Goal: Information Seeking & Learning: Learn about a topic

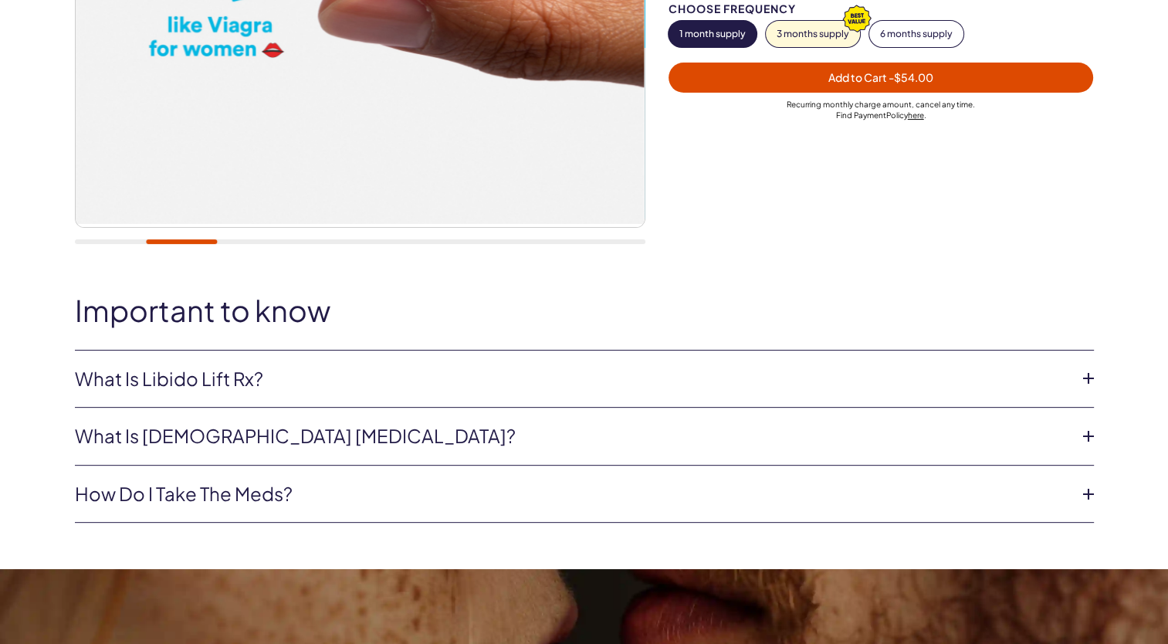
scroll to position [469, 0]
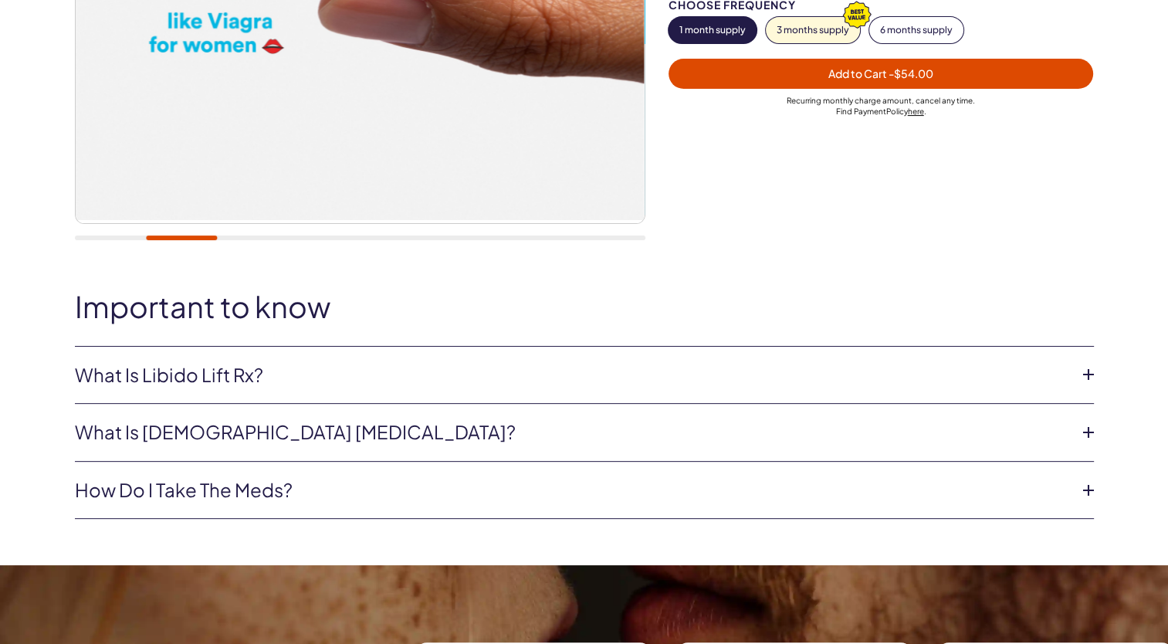
click at [126, 371] on link "What is Libido Lift Rx?" at bounding box center [572, 375] width 994 height 26
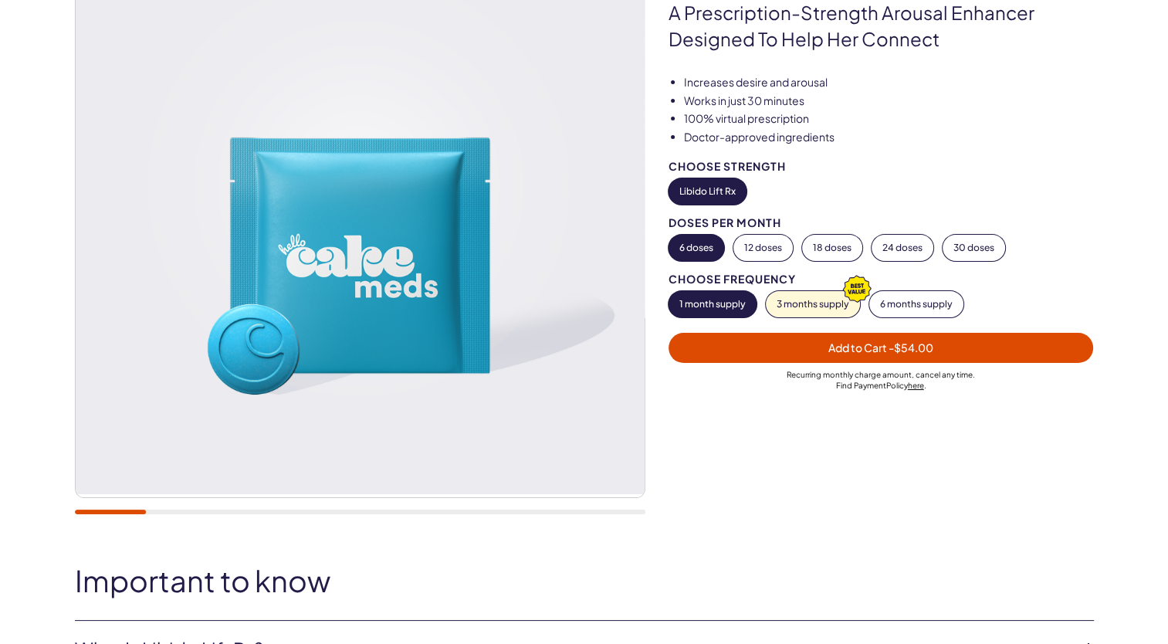
scroll to position [195, 0]
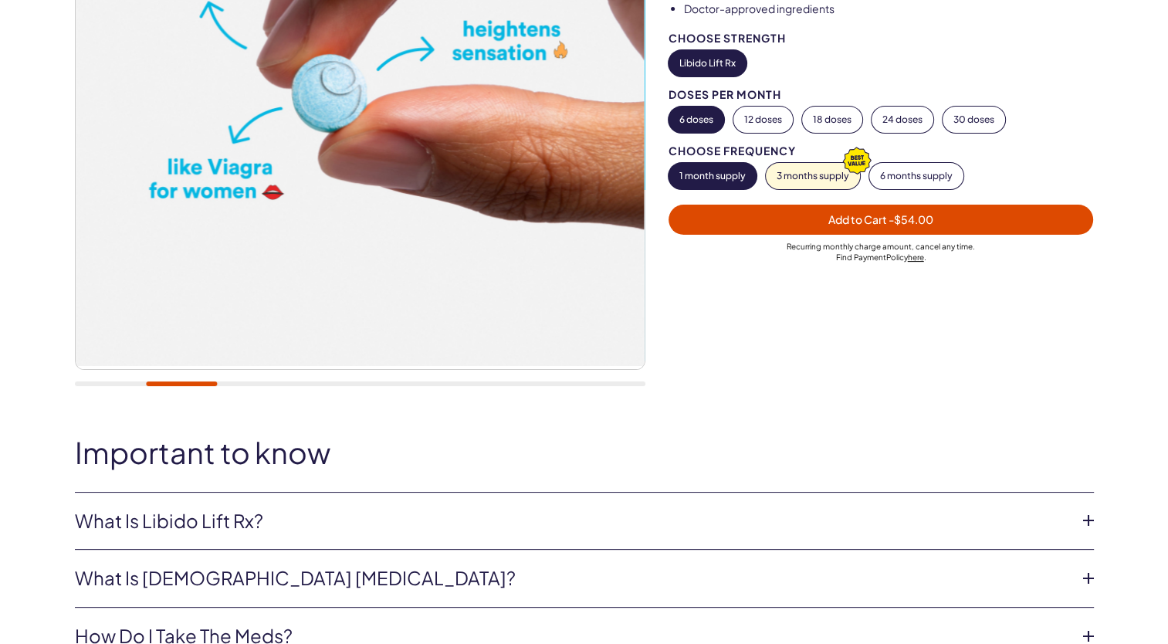
click at [157, 411] on div "20,000+ members, 4.9 stars Libido Lift Rx For Her A prescription-strength arous…" at bounding box center [584, 99] width 1168 height 699
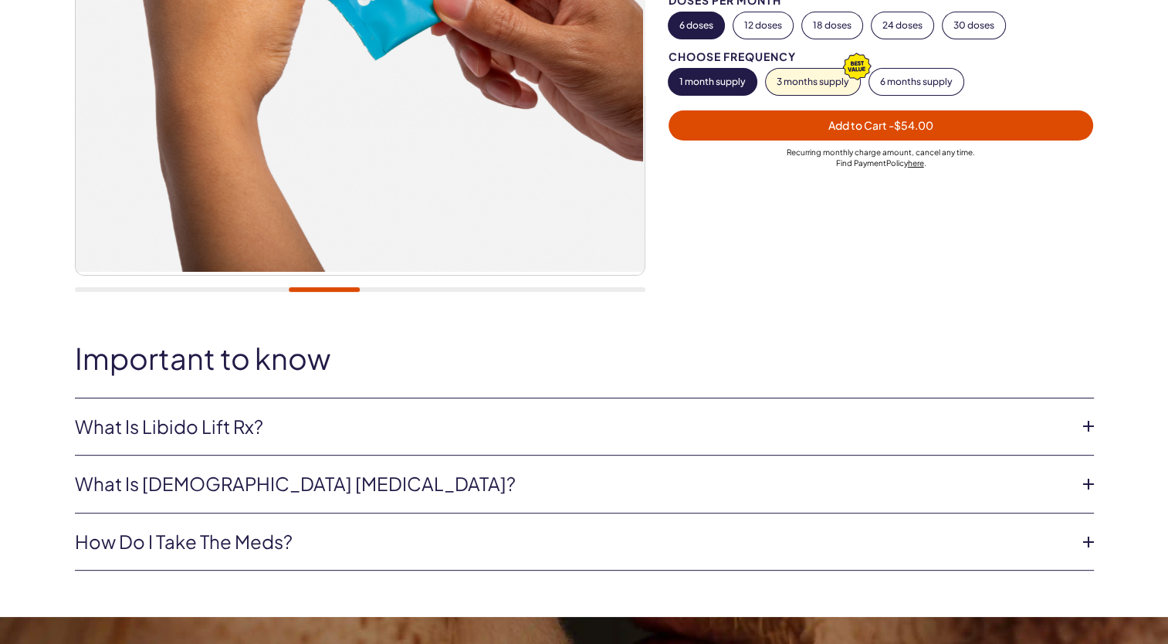
scroll to position [428, 0]
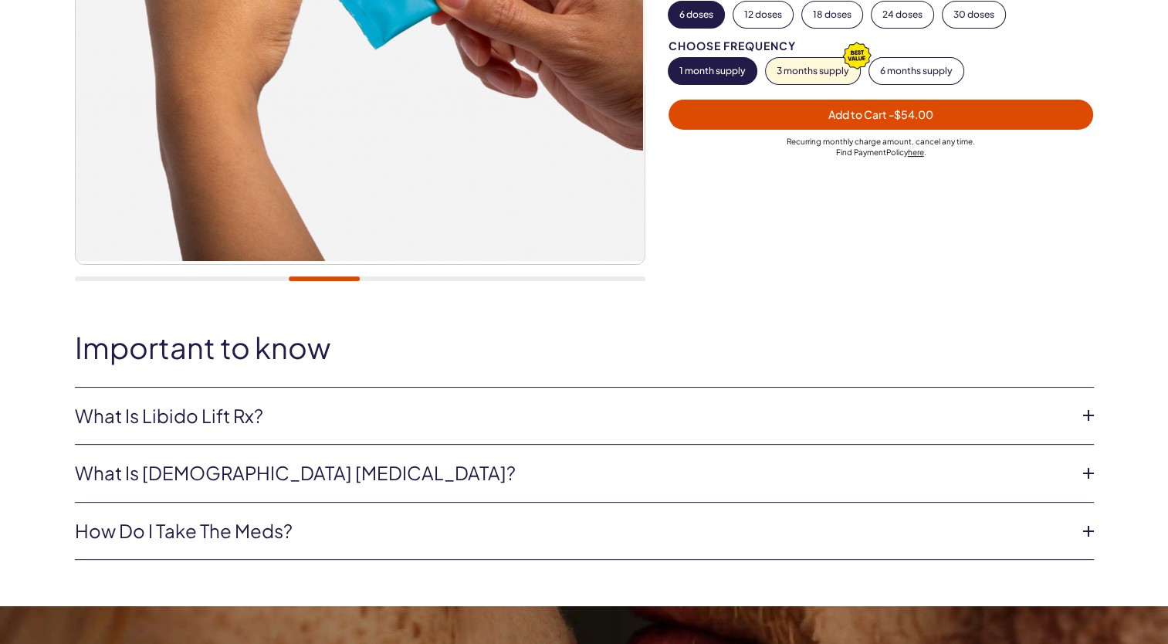
click at [147, 410] on link "What is Libido Lift Rx?" at bounding box center [572, 416] width 994 height 26
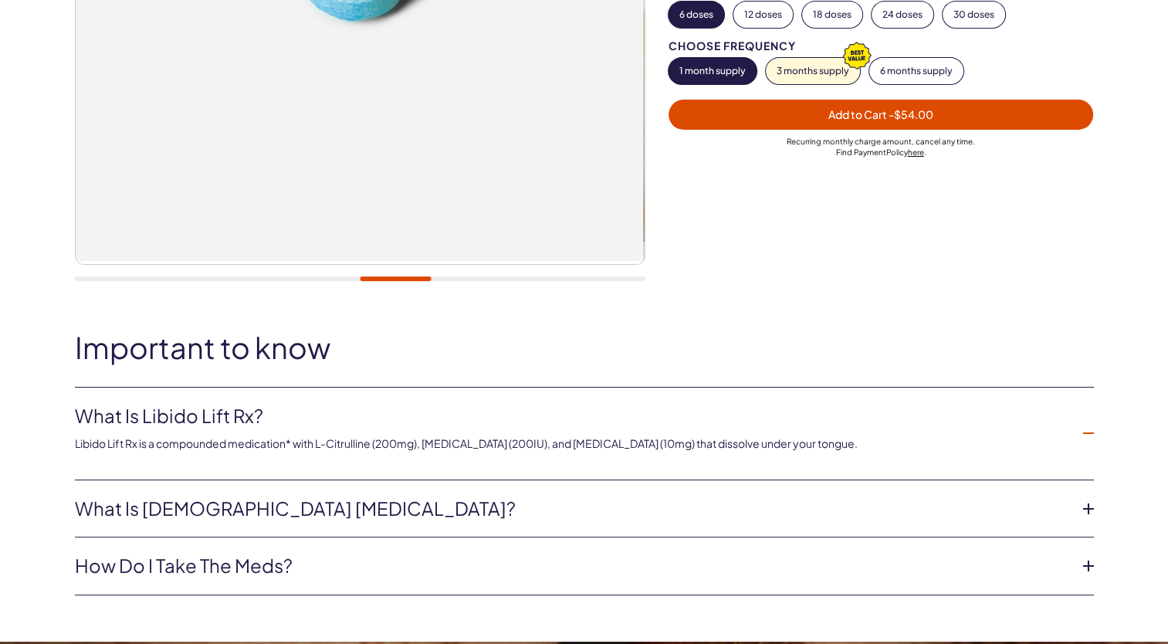
click at [155, 567] on link "How do I take the meds?" at bounding box center [572, 566] width 994 height 26
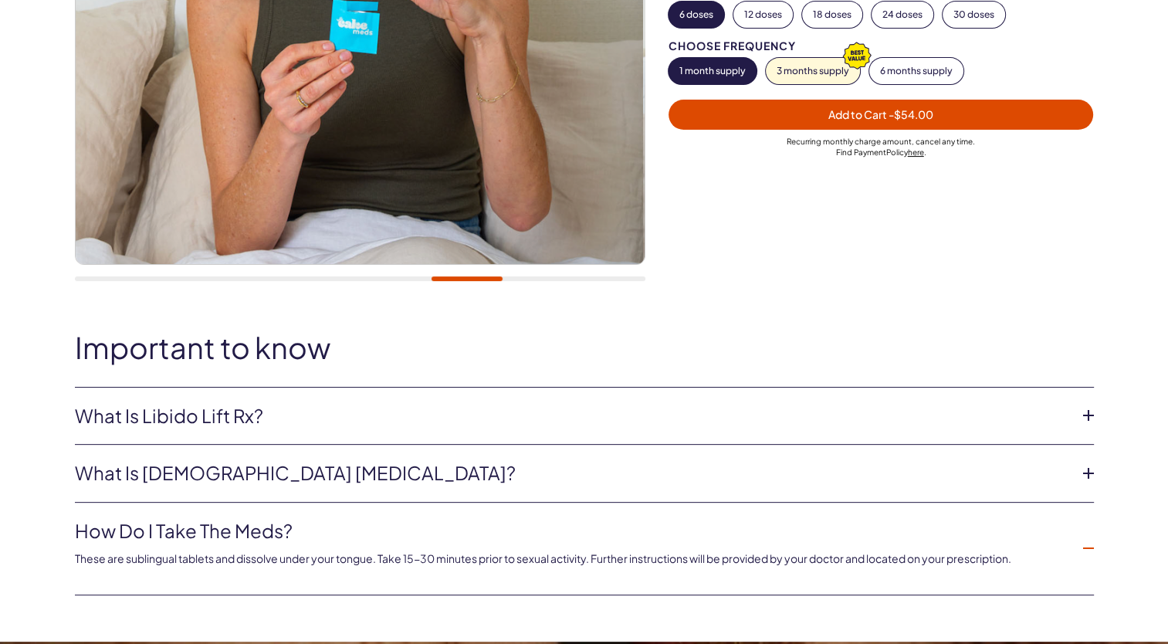
click at [139, 463] on link "What is [DEMOGRAPHIC_DATA] [MEDICAL_DATA]?" at bounding box center [572, 473] width 994 height 26
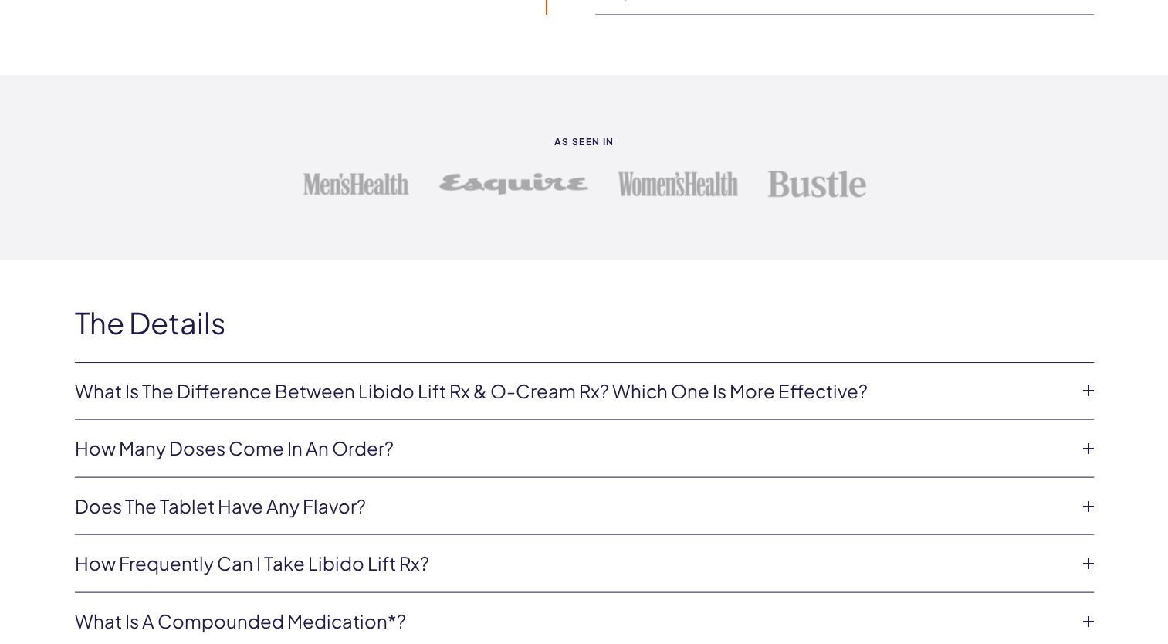
scroll to position [3028, 0]
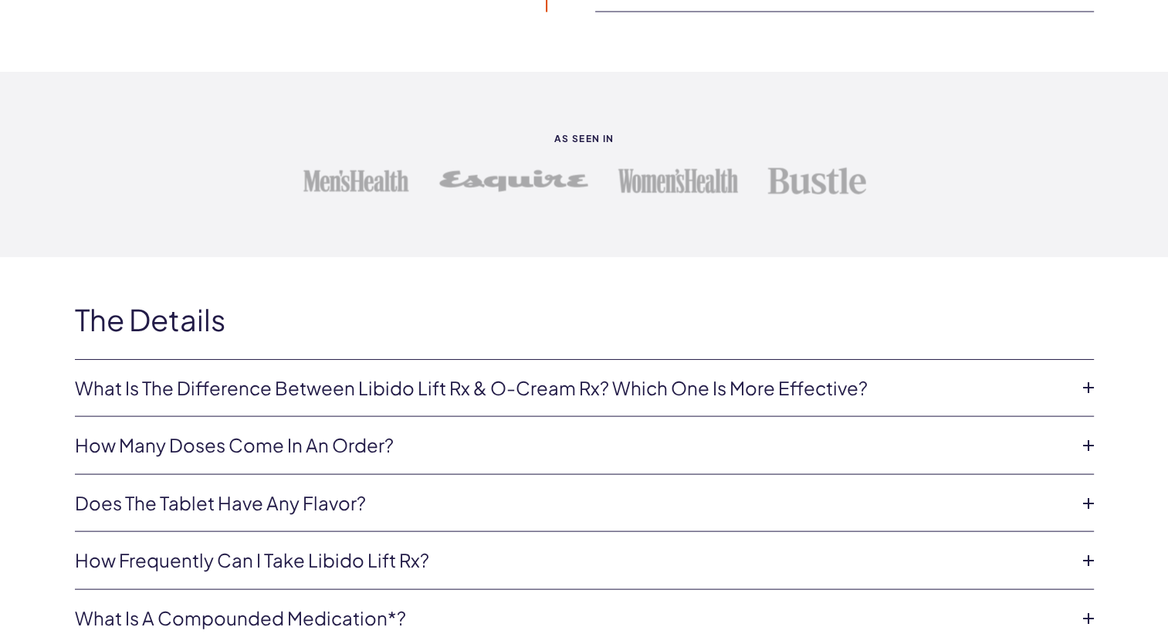
click at [136, 319] on h2 "The Details" at bounding box center [584, 319] width 1019 height 32
click at [187, 381] on link "What is the difference between Libido Lift Rx & O-Cream Rx? Which one is more e…" at bounding box center [572, 388] width 994 height 26
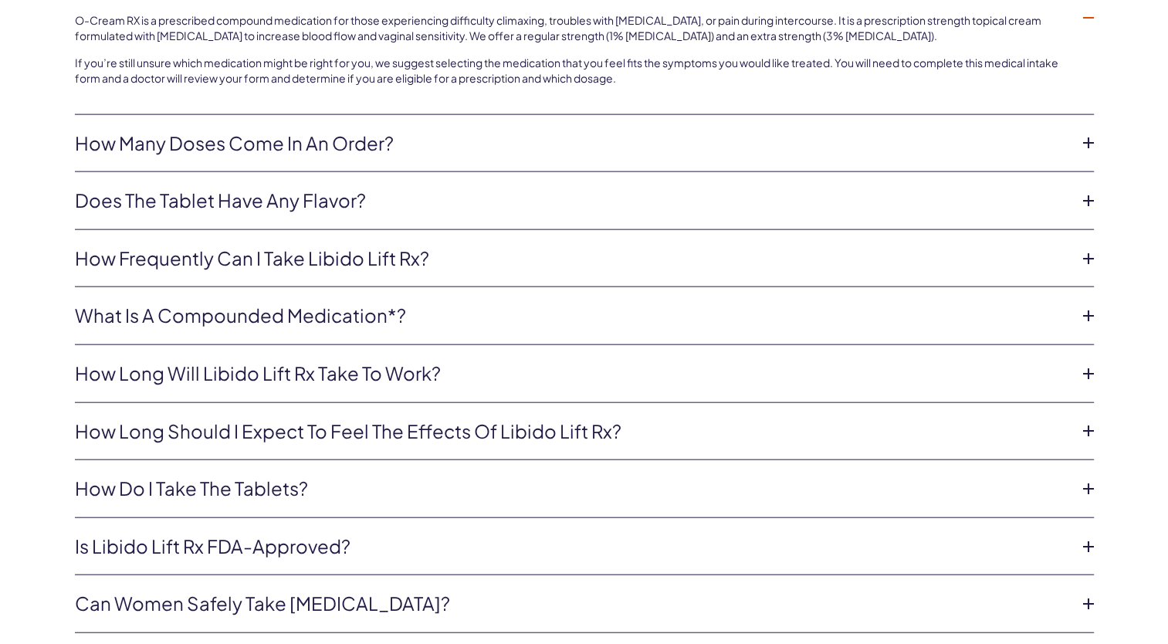
scroll to position [3474, 0]
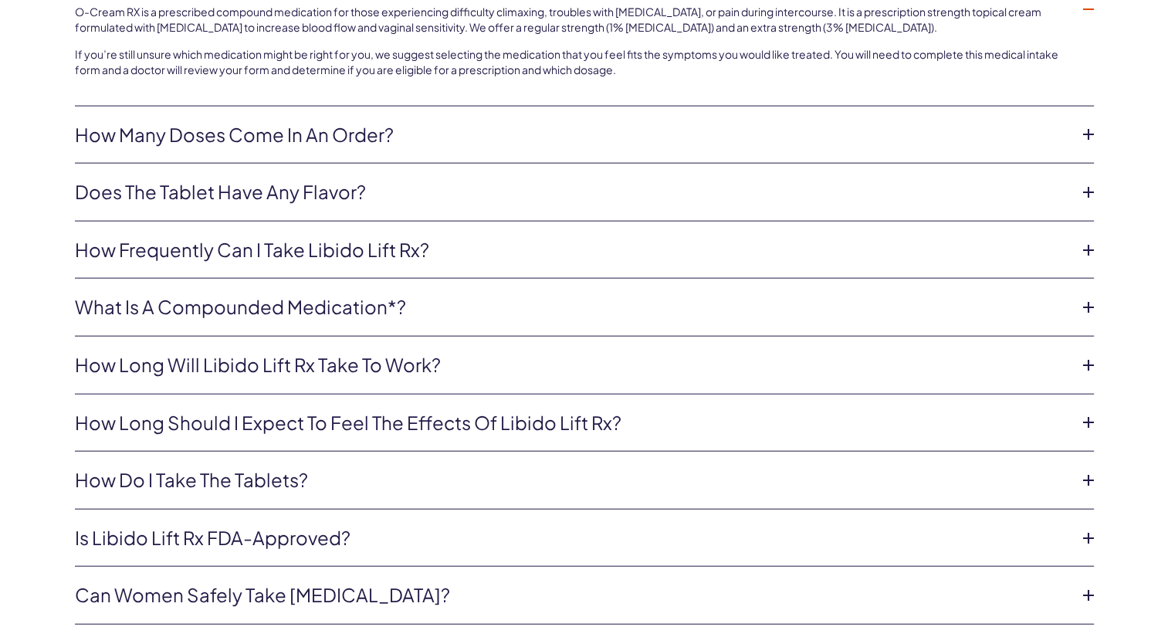
click at [139, 310] on link "What is a compounded medication*?" at bounding box center [572, 307] width 994 height 26
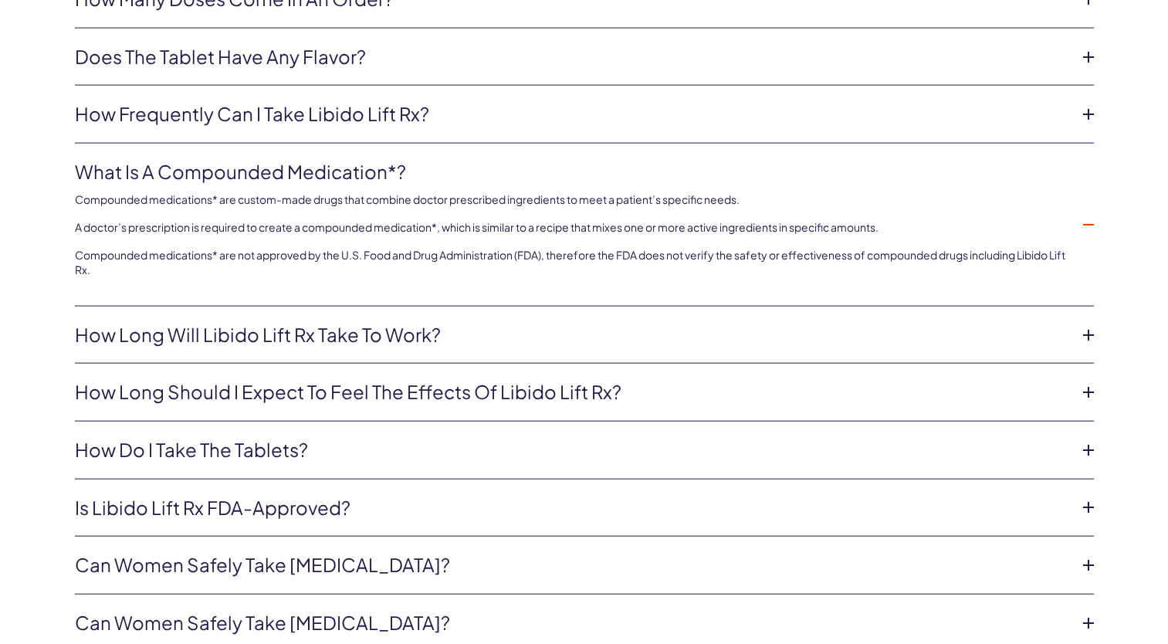
click at [137, 272] on p "Compounded medications* are not approved by the U.S. Food and Drug Administrati…" at bounding box center [572, 263] width 994 height 30
click at [144, 225] on p "A doctor’s prescription is required to create a compounded medication*, which i…" at bounding box center [572, 227] width 994 height 15
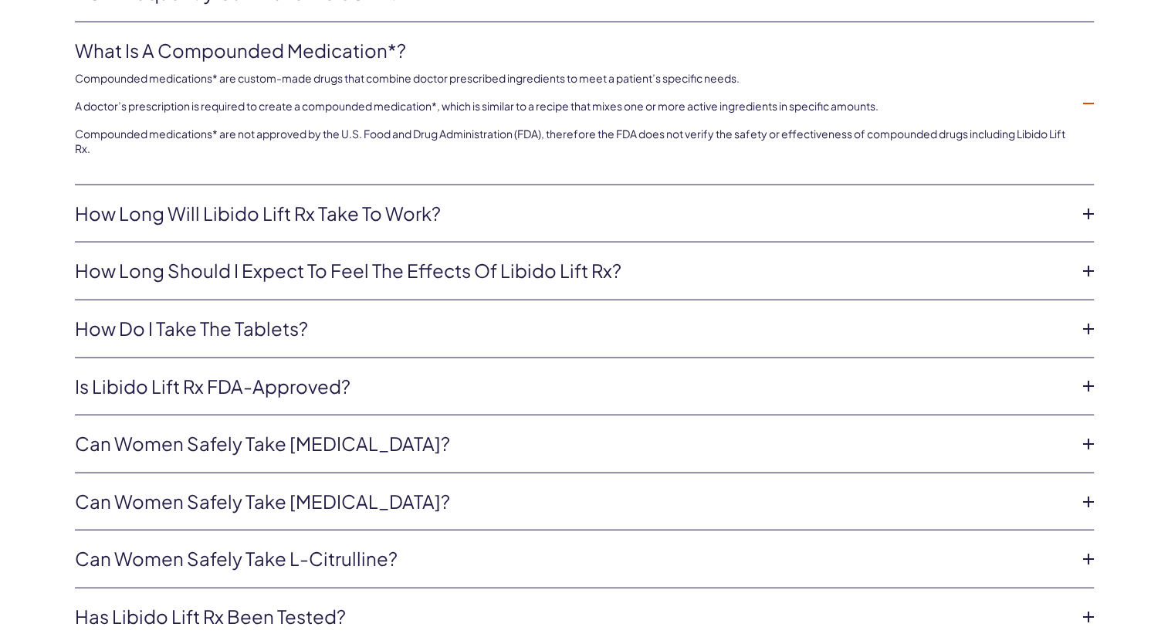
scroll to position [3597, 0]
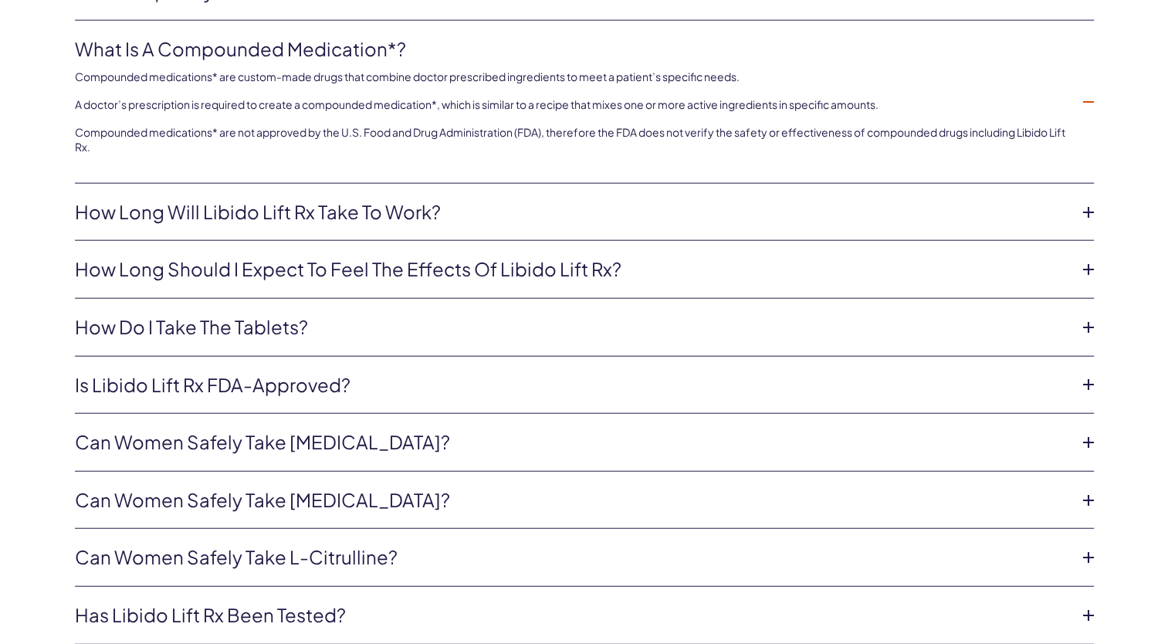
click at [170, 487] on link "Can women safely take [MEDICAL_DATA]?" at bounding box center [572, 500] width 994 height 26
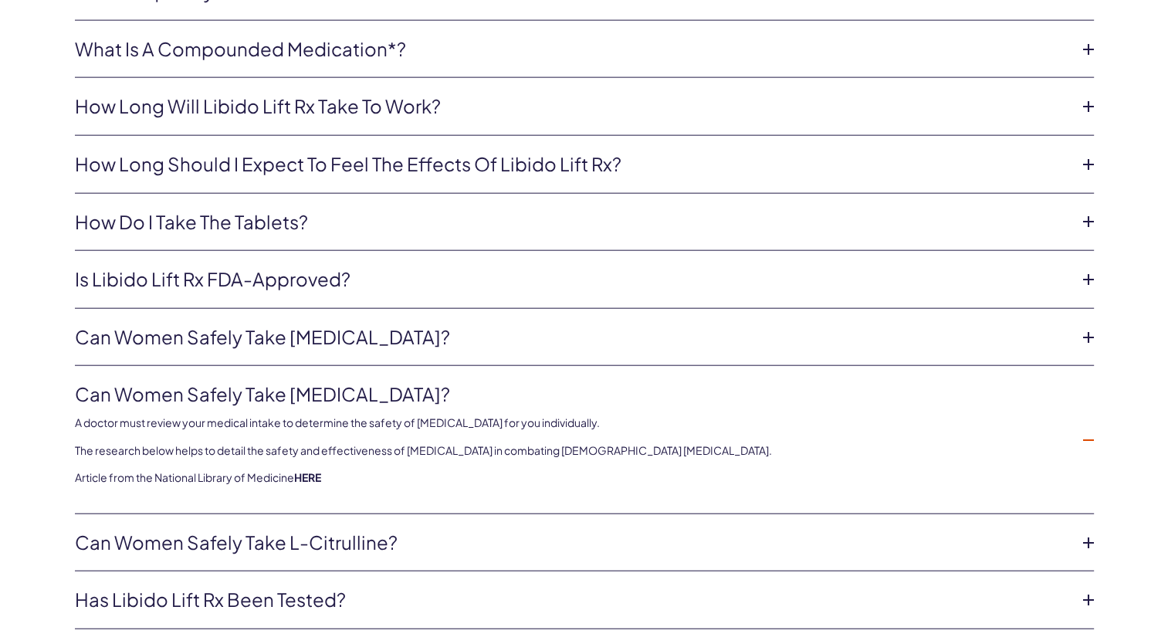
click at [152, 332] on link "Can women safely take [MEDICAL_DATA]?" at bounding box center [572, 337] width 994 height 26
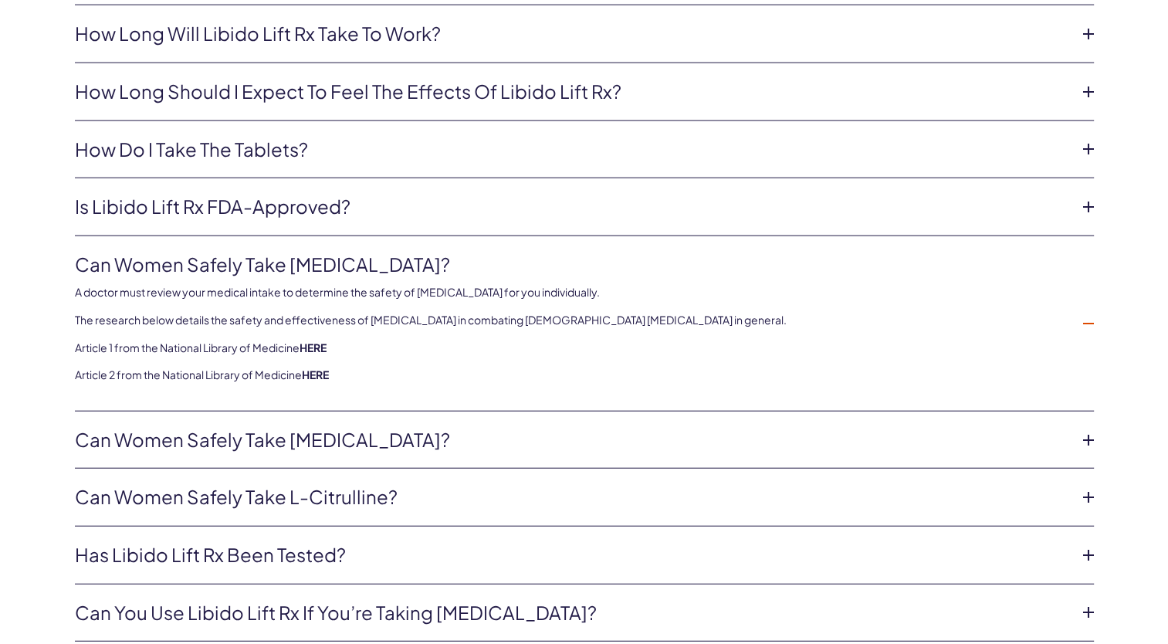
scroll to position [3674, 0]
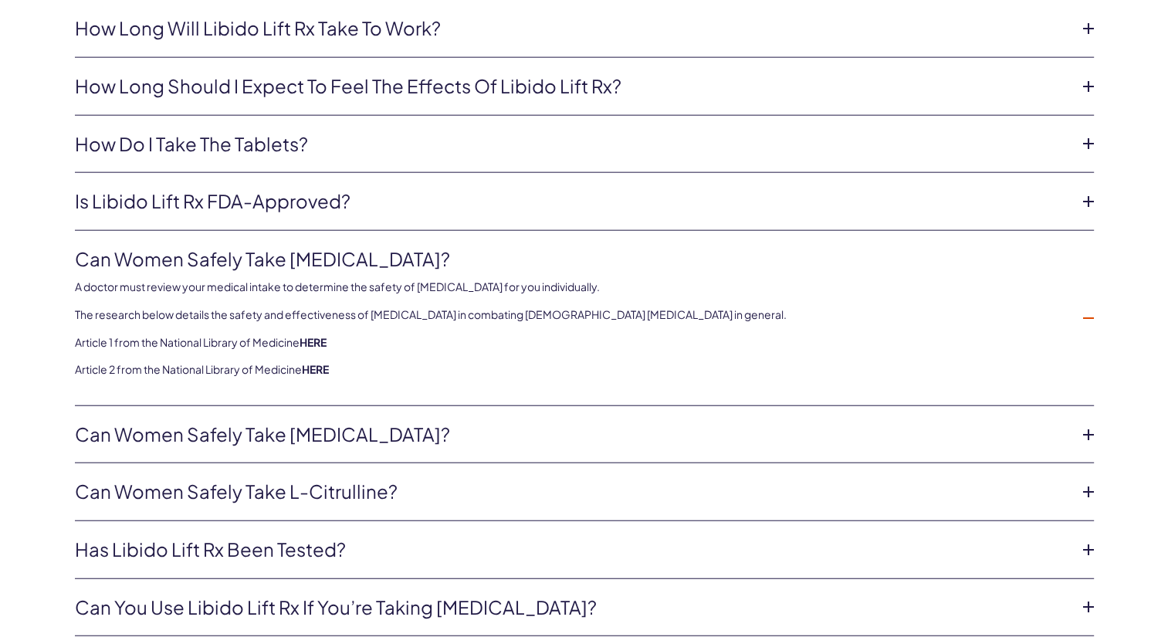
click at [177, 421] on link "Can women safely take [MEDICAL_DATA]?" at bounding box center [572, 434] width 994 height 26
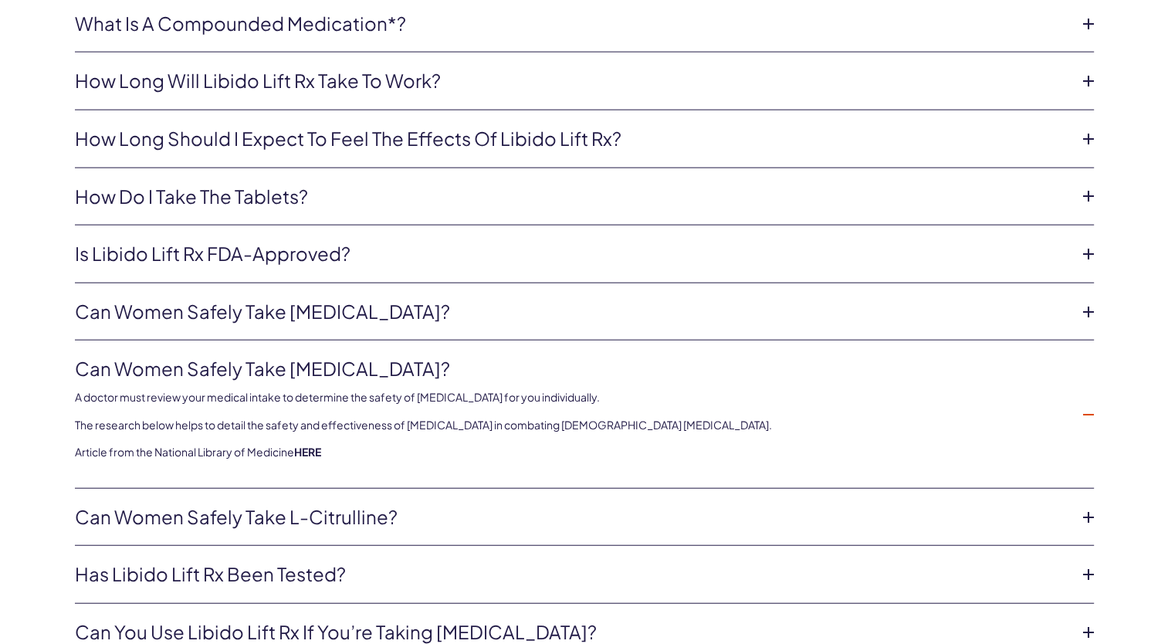
scroll to position [3626, 0]
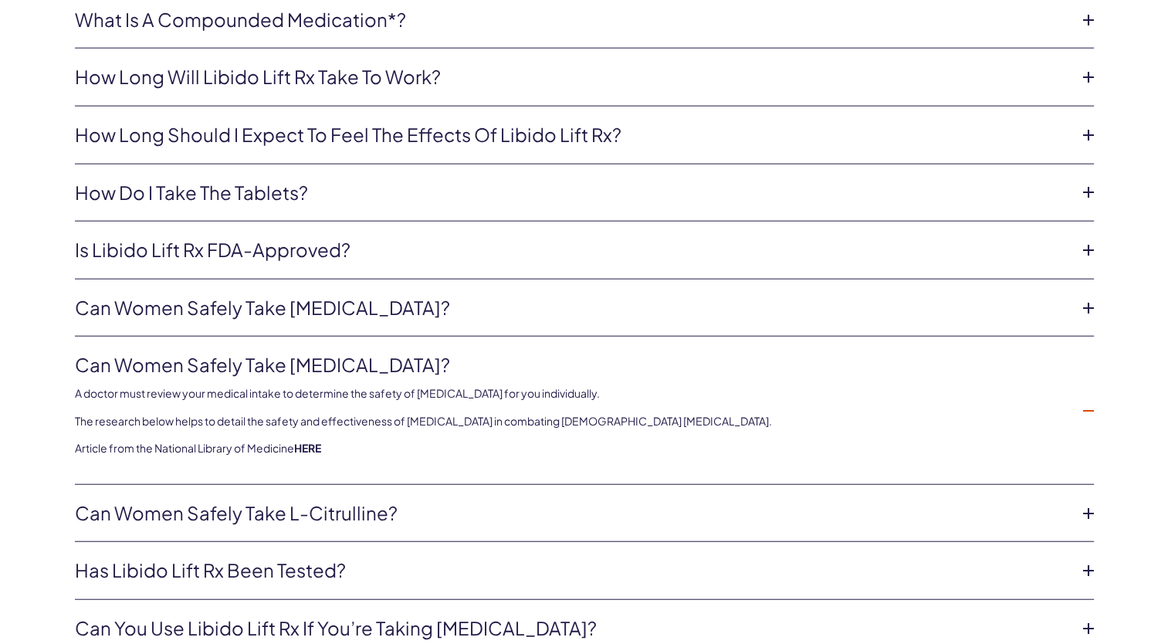
click at [160, 315] on link "Can women safely take [MEDICAL_DATA]?" at bounding box center [572, 308] width 994 height 26
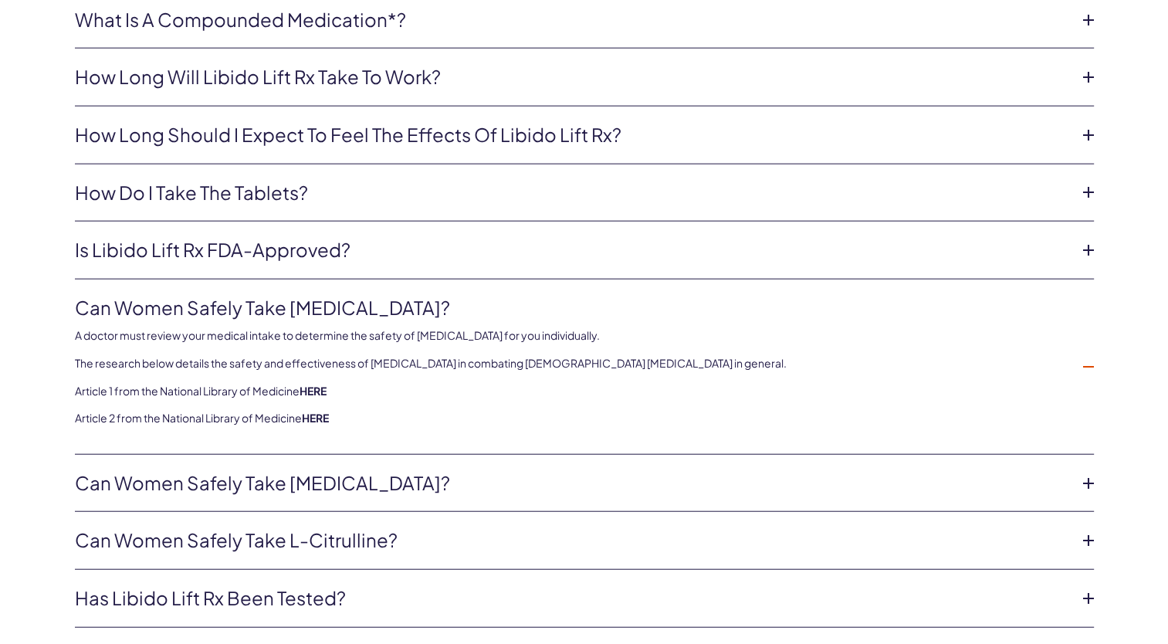
click at [313, 389] on link "HERE" at bounding box center [313, 391] width 27 height 14
